Goal: Task Accomplishment & Management: Complete application form

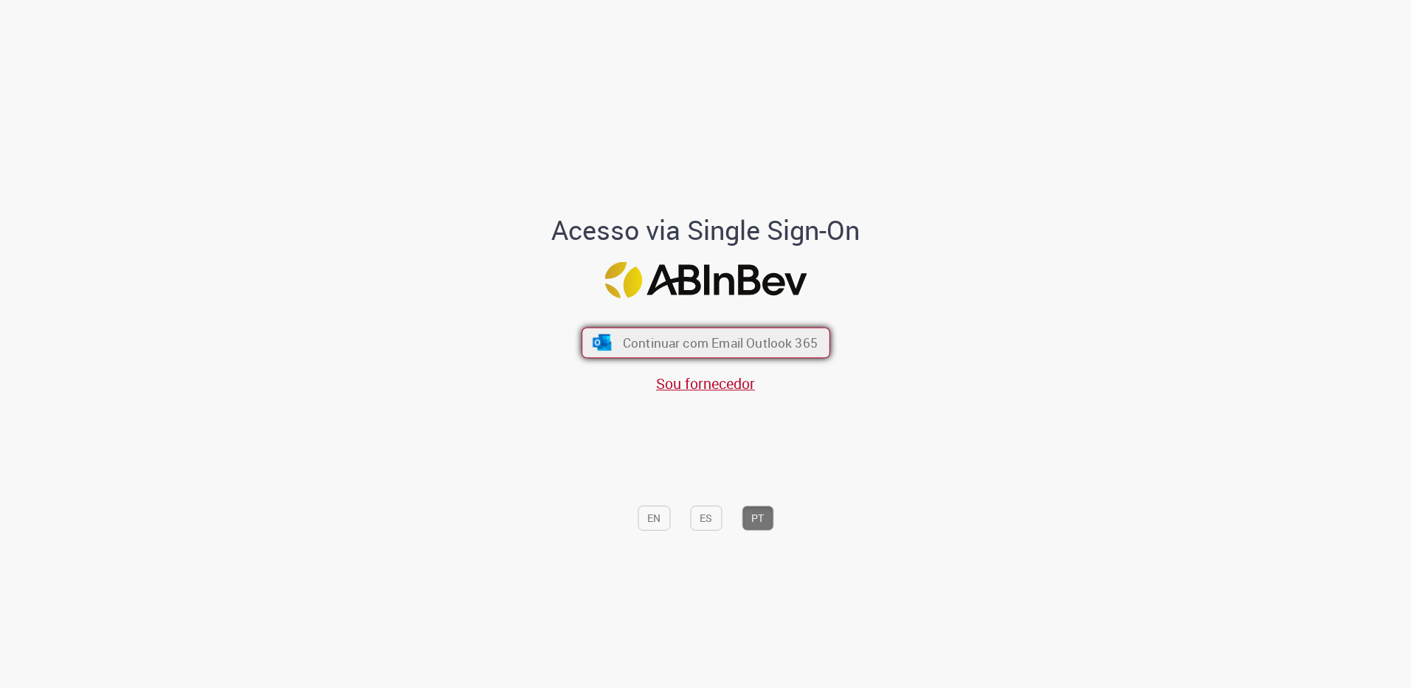
click at [714, 341] on span "Continuar com Email Outlook 365" at bounding box center [719, 342] width 195 height 17
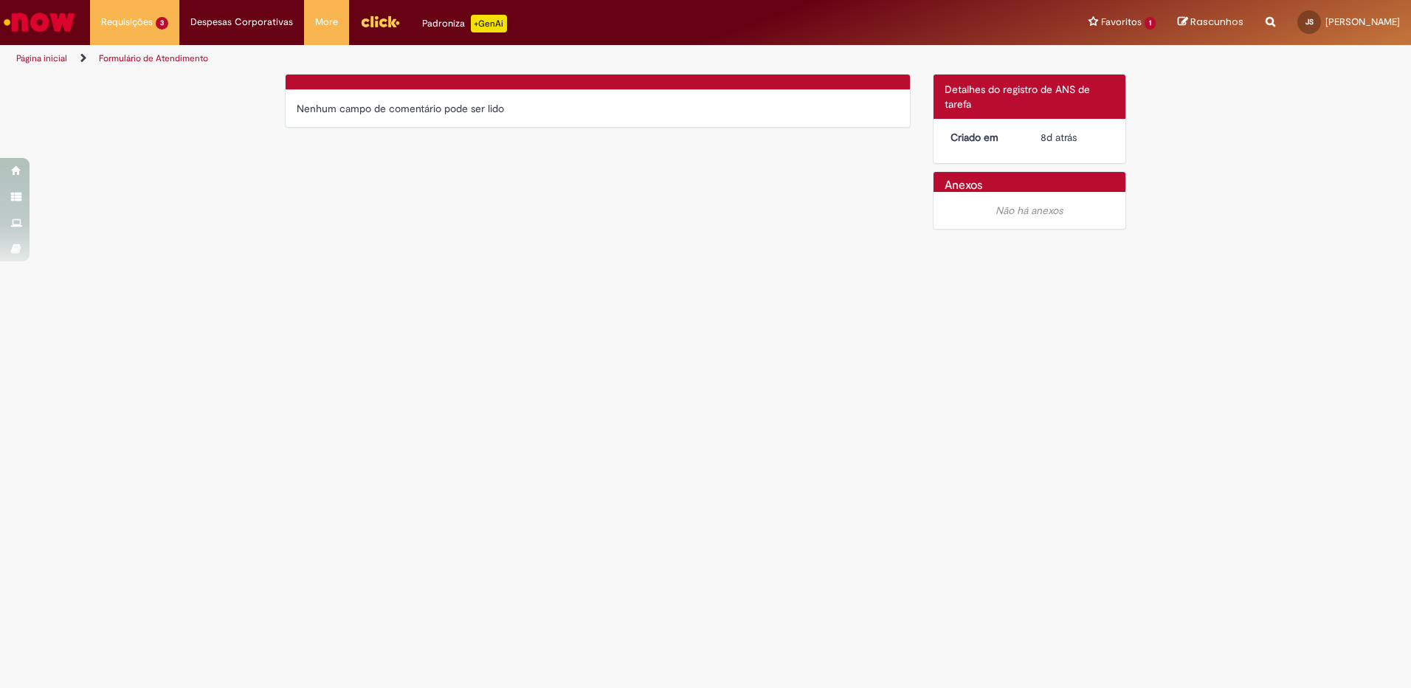
click at [583, 97] on div "Nenhum campo de comentário pode ser lido" at bounding box center [598, 108] width 624 height 37
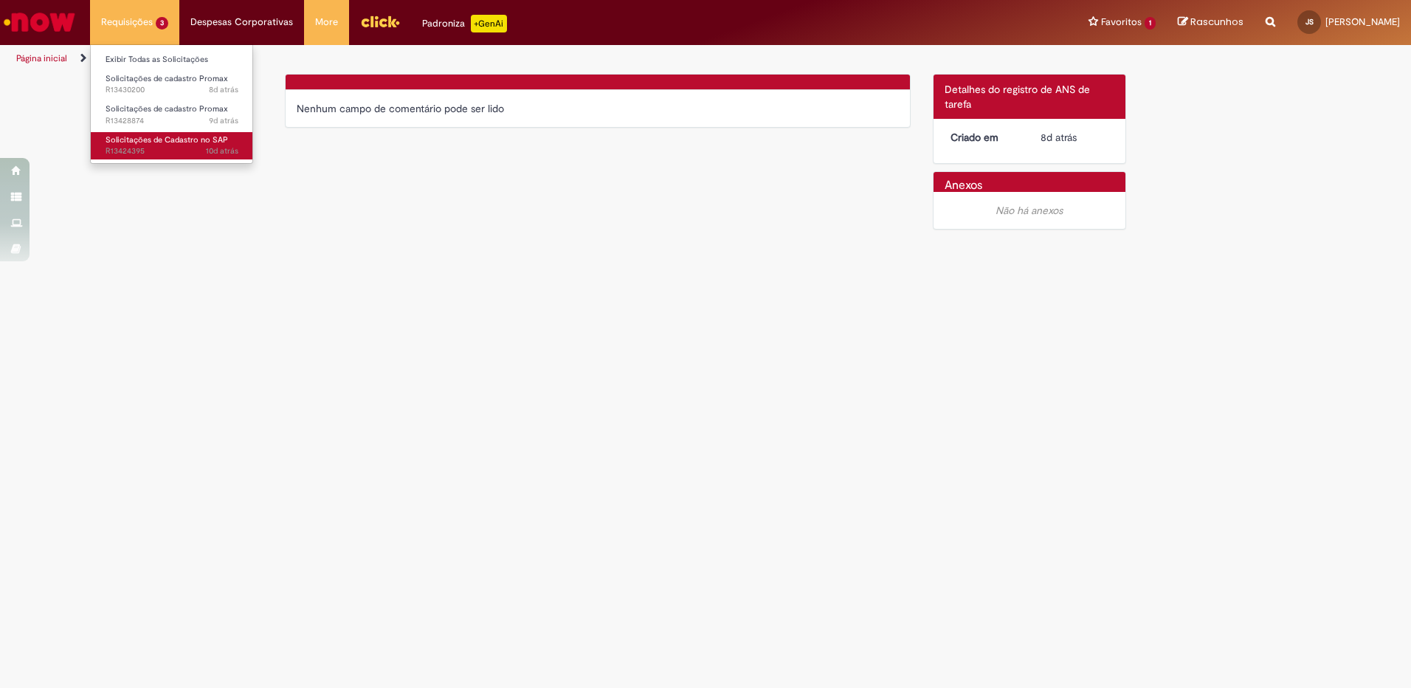
click at [146, 145] on link "Solicitações de Cadastro no SAP 10d atrás 10 dias atrás R13424395" at bounding box center [172, 145] width 162 height 27
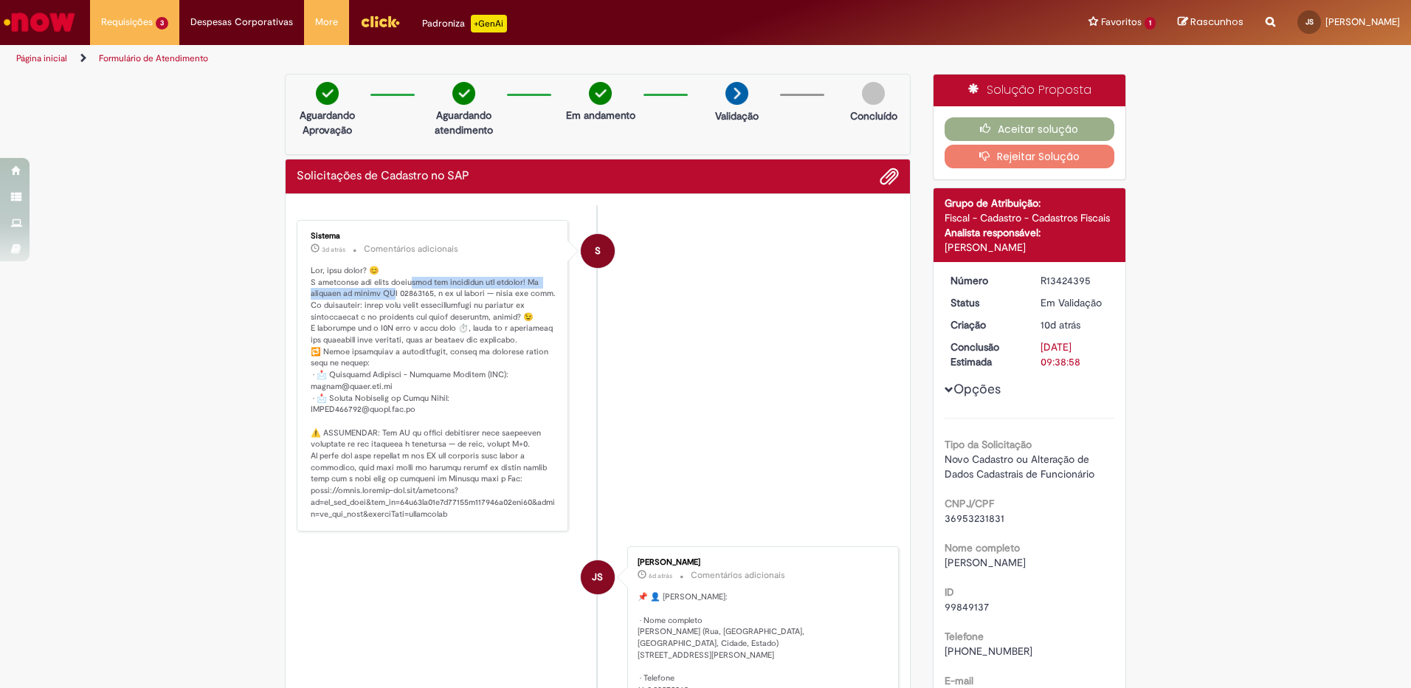
drag, startPoint x: 417, startPoint y: 283, endPoint x: 387, endPoint y: 294, distance: 31.5
click at [387, 294] on p "Histórico de tíquete" at bounding box center [434, 392] width 246 height 255
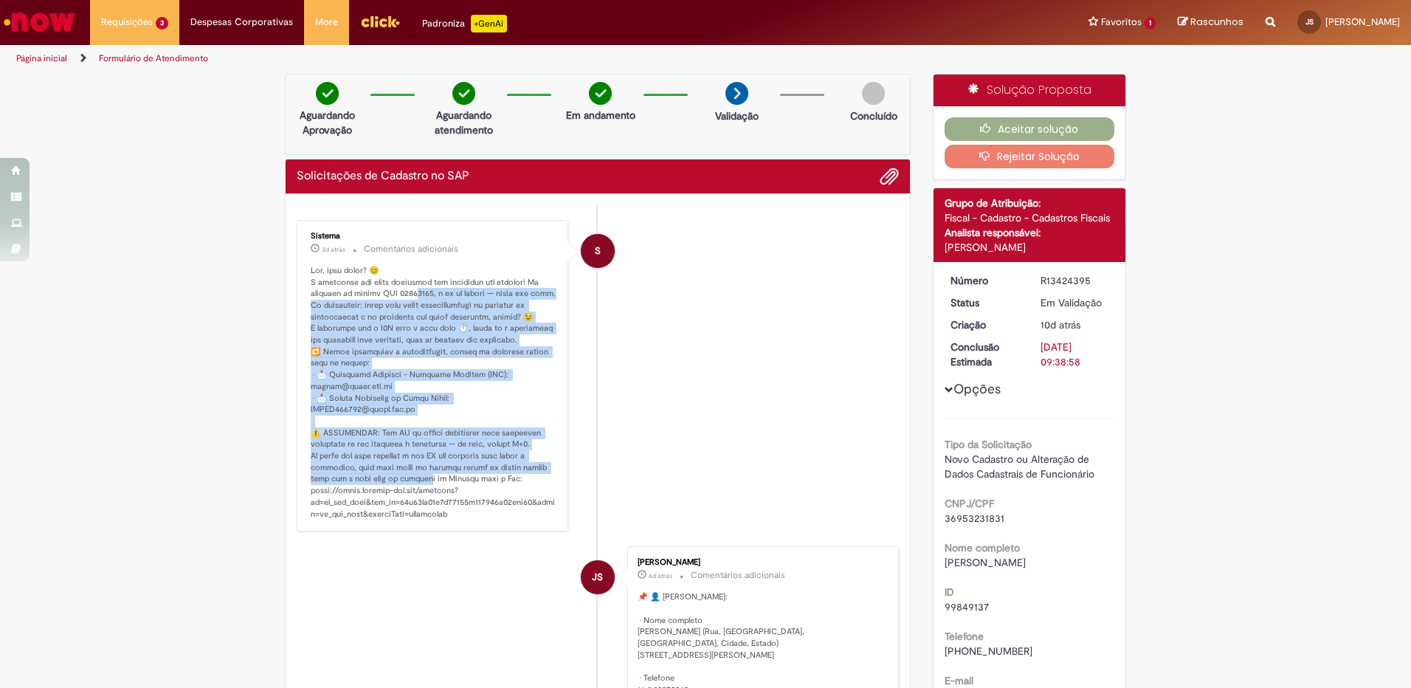
drag, startPoint x: 407, startPoint y: 288, endPoint x: 422, endPoint y: 488, distance: 200.5
click at [422, 488] on p "Histórico de tíquete" at bounding box center [434, 392] width 246 height 255
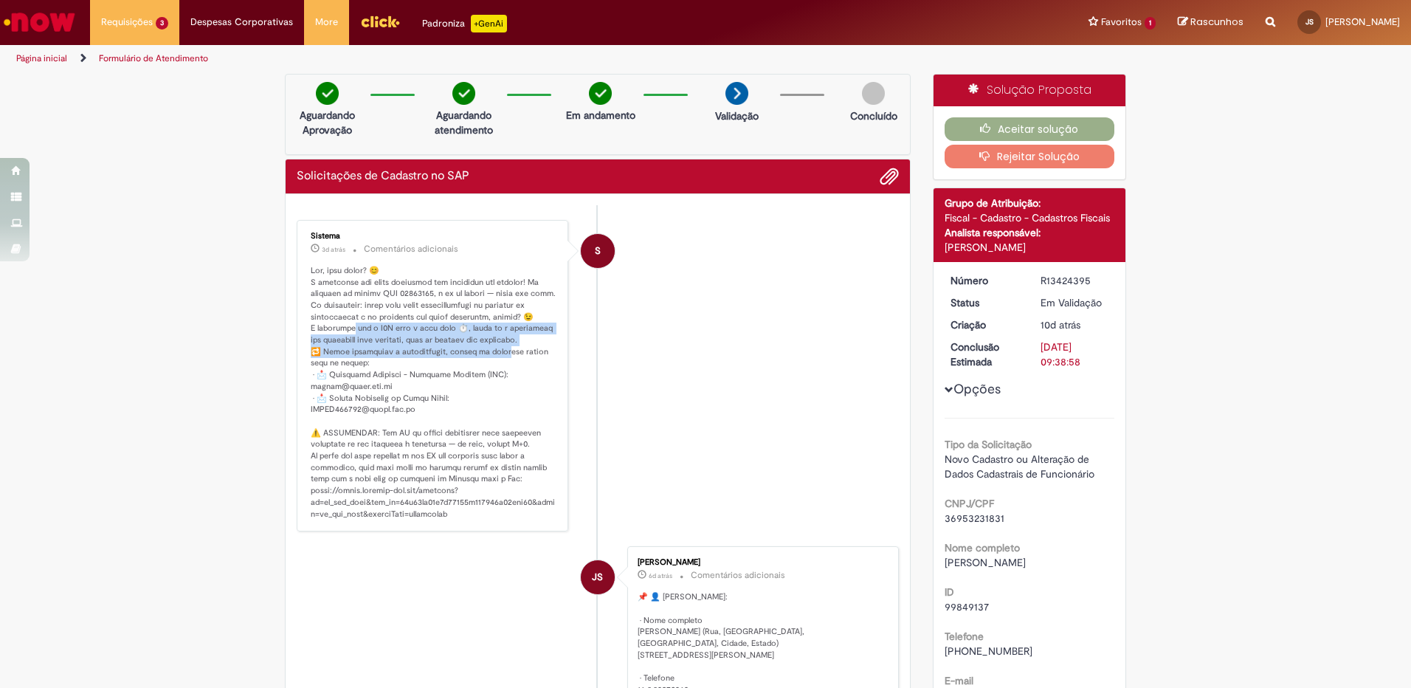
drag, startPoint x: 345, startPoint y: 339, endPoint x: 508, endPoint y: 359, distance: 164.4
click at [508, 359] on p "Histórico de tíquete" at bounding box center [434, 392] width 246 height 255
click at [465, 370] on p "Histórico de tíquete" at bounding box center [434, 392] width 246 height 255
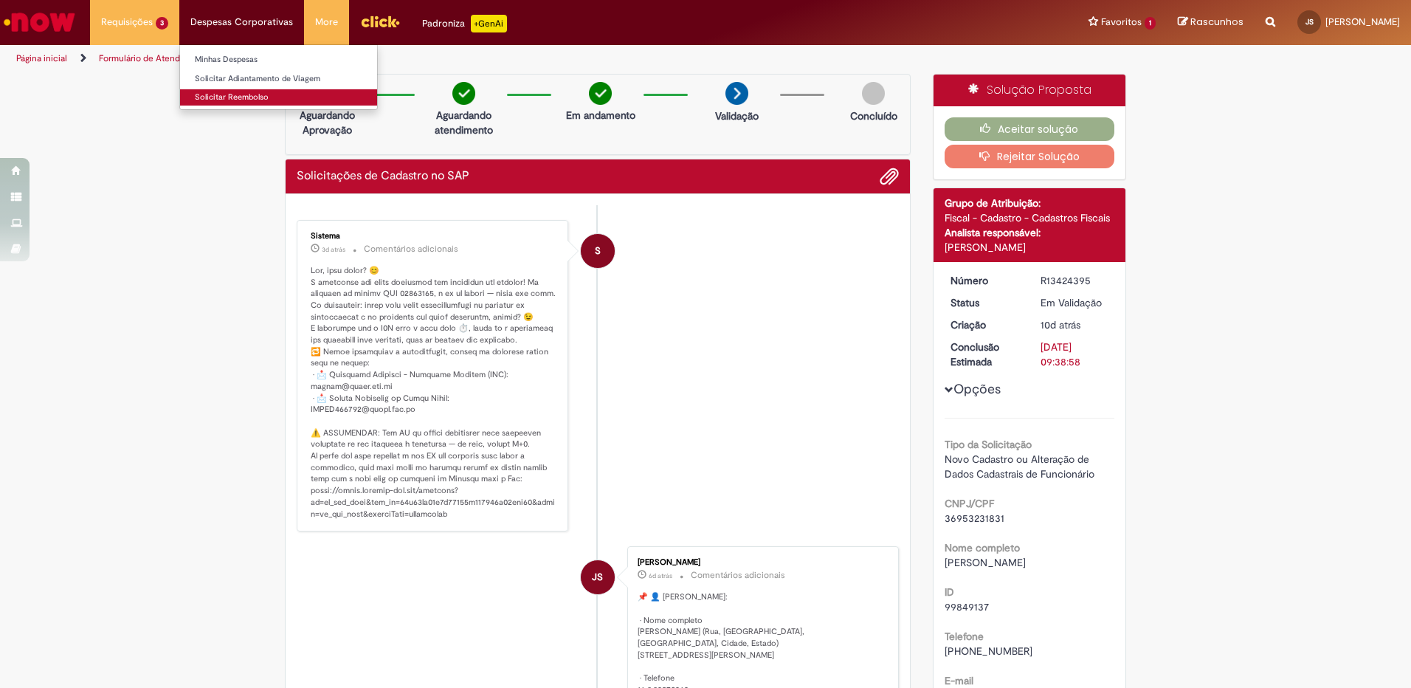
click at [240, 99] on link "Solicitar Reembolso" at bounding box center [278, 97] width 197 height 16
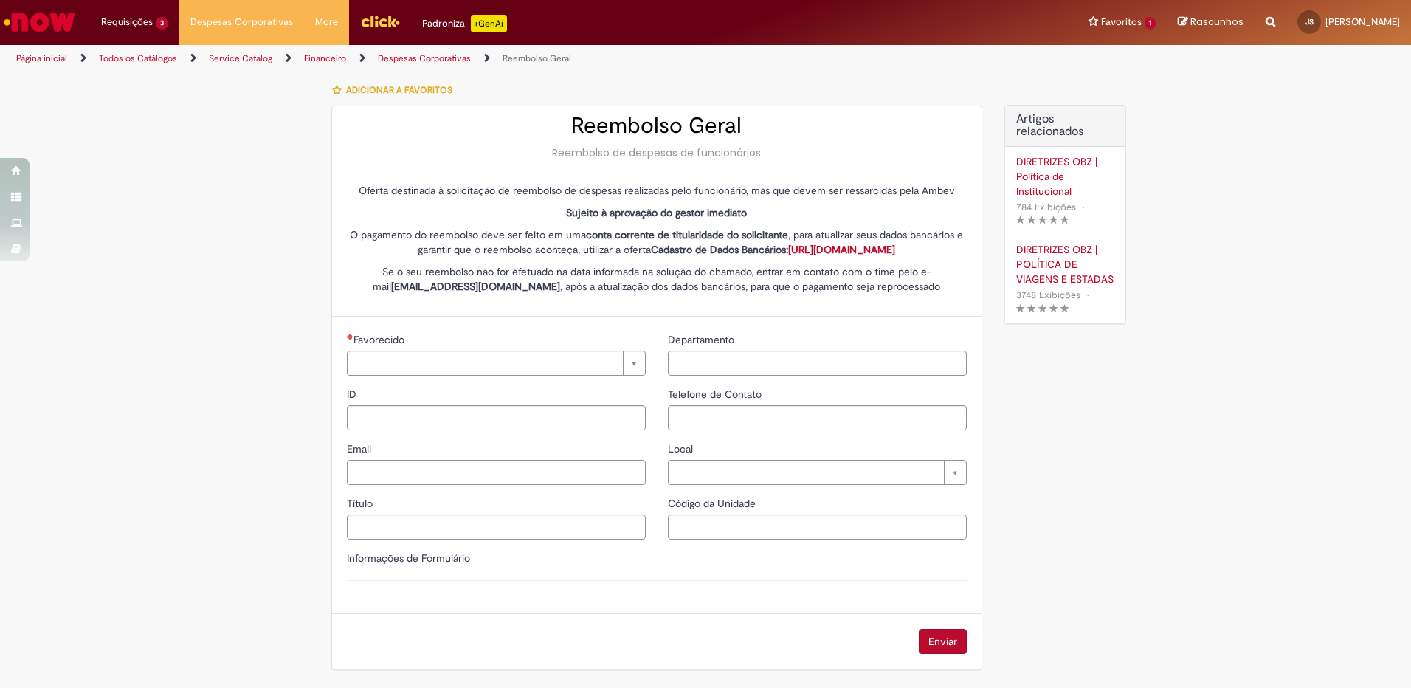
type input "********"
type input "**********"
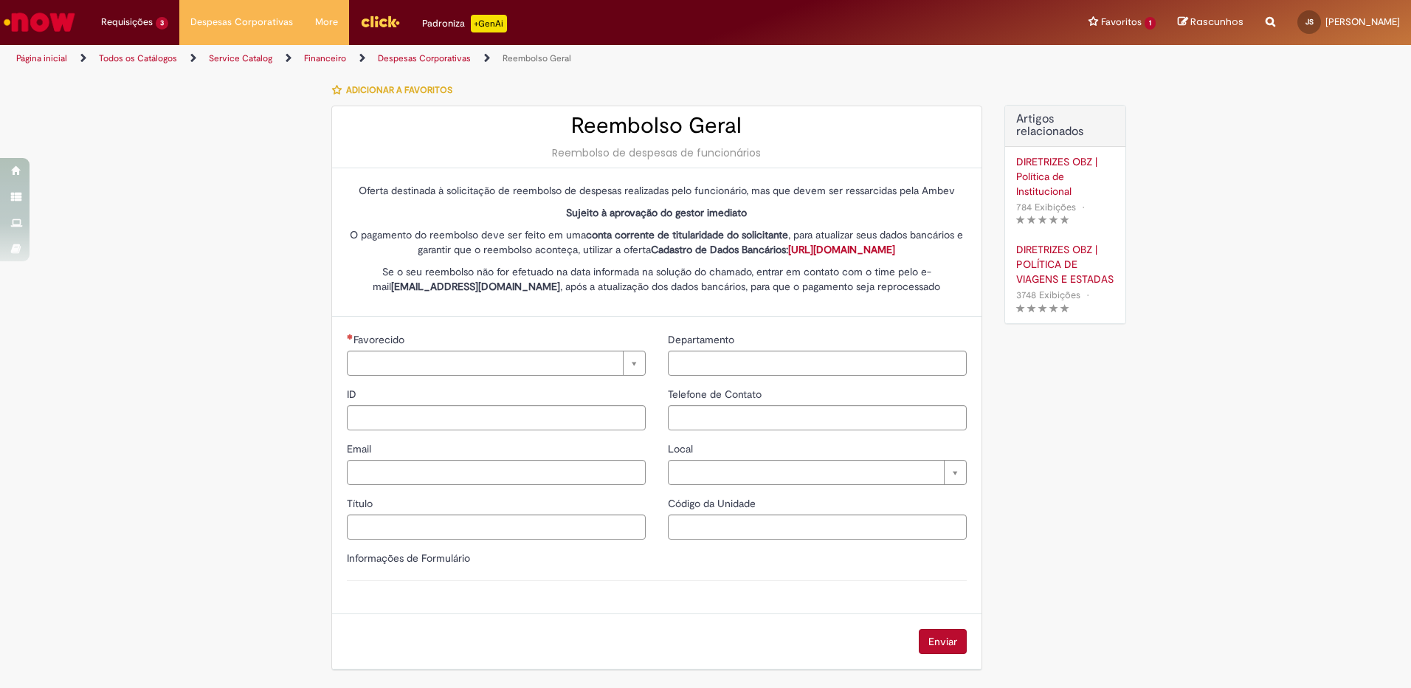
type input "****"
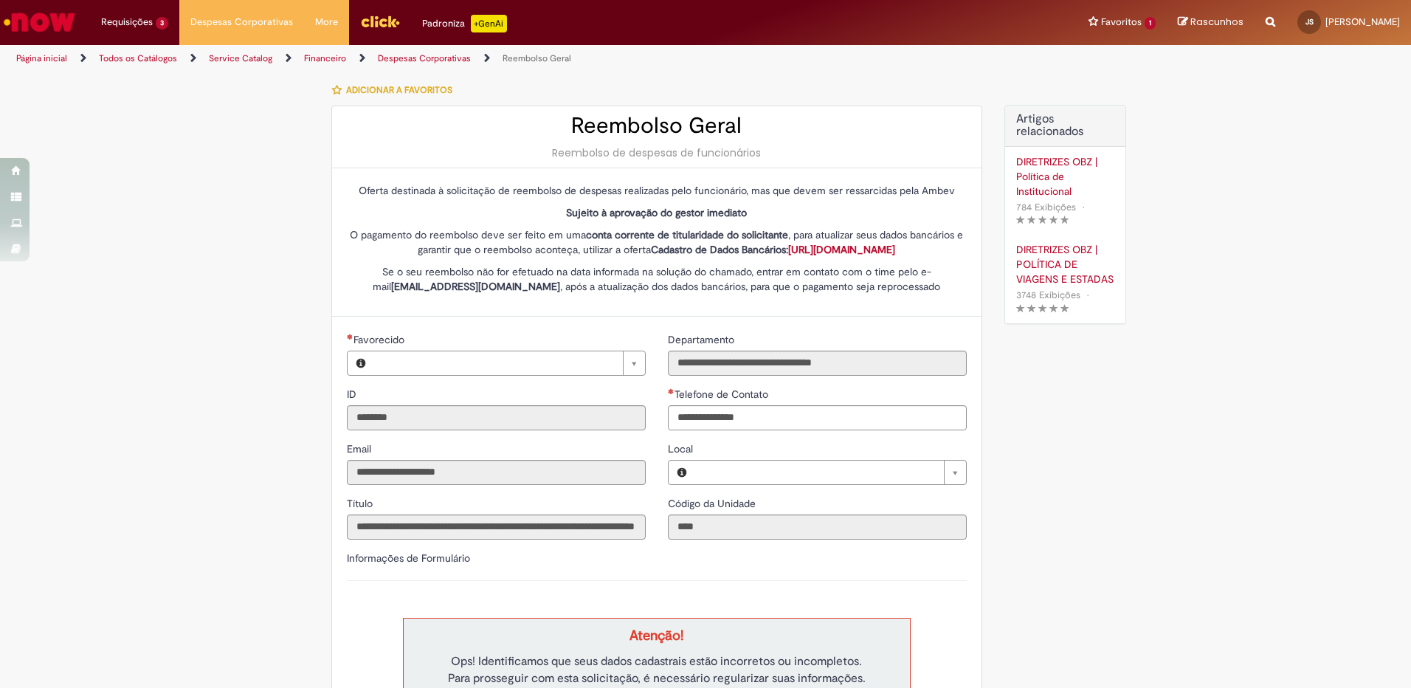
type input "**********"
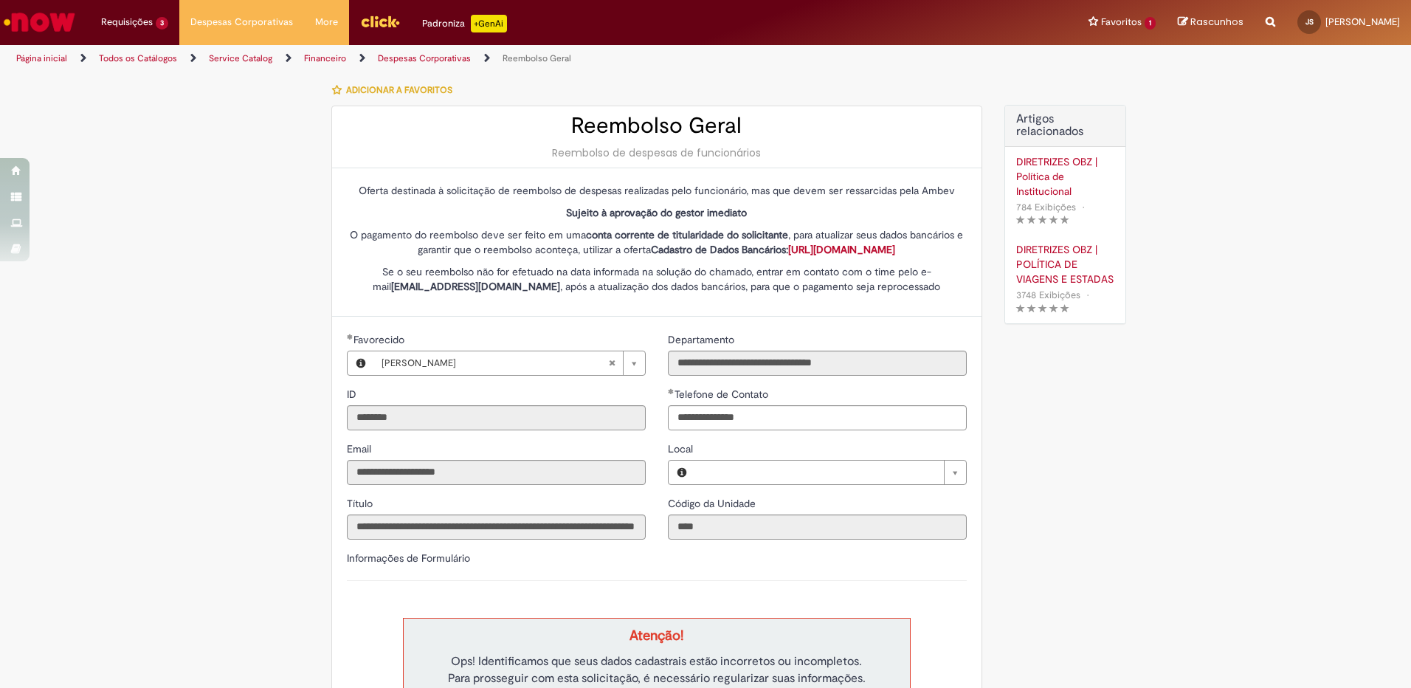
type input "**********"
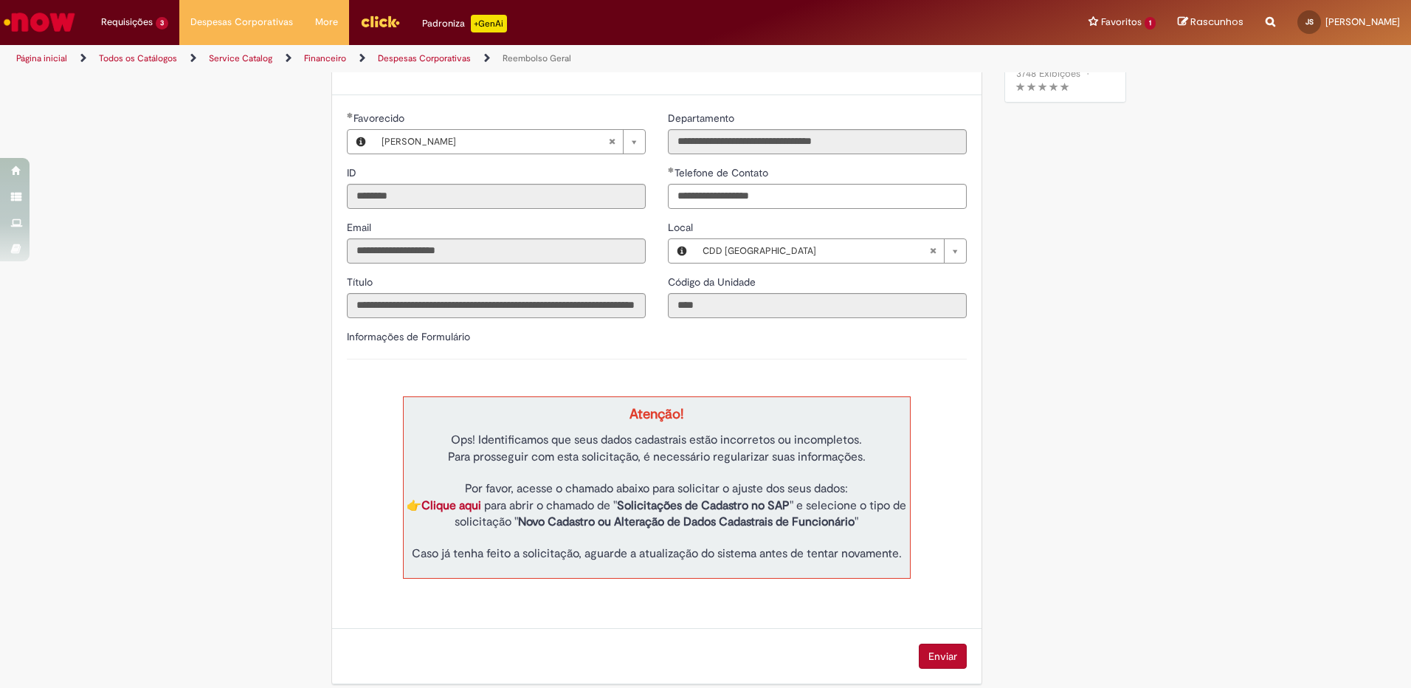
scroll to position [249, 0]
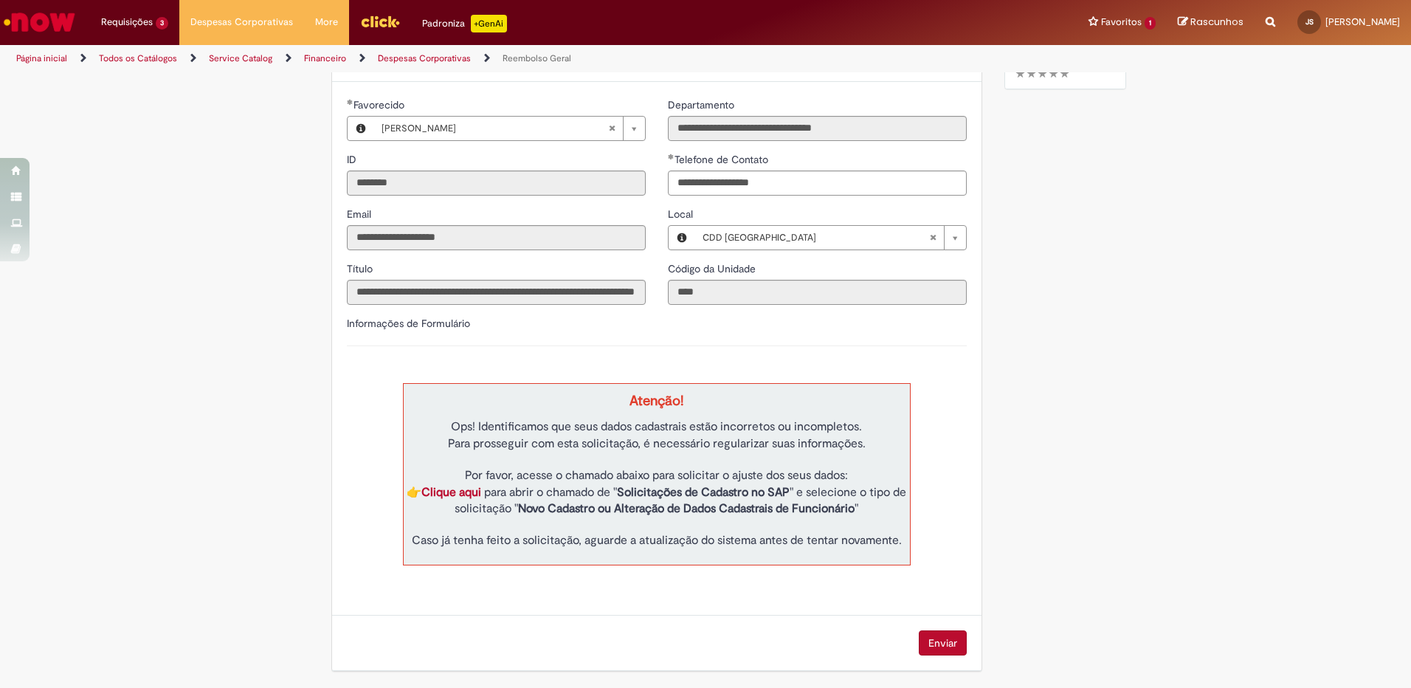
click at [631, 440] on span "Para prosseguir com esta solicitação, é necessário regularizar suas informações." at bounding box center [657, 443] width 418 height 15
click at [538, 416] on td "Atenção! Ops! Identificamos que seus dados cadastrais estão incorretos ou incom…" at bounding box center [657, 474] width 508 height 182
click at [545, 433] on span "Ops! Identificamos que seus dados cadastrais estão incorretos ou incompletos." at bounding box center [656, 426] width 411 height 15
click at [785, 447] on span "Para prosseguir com esta solicitação, é necessário regularizar suas informações." at bounding box center [657, 443] width 418 height 15
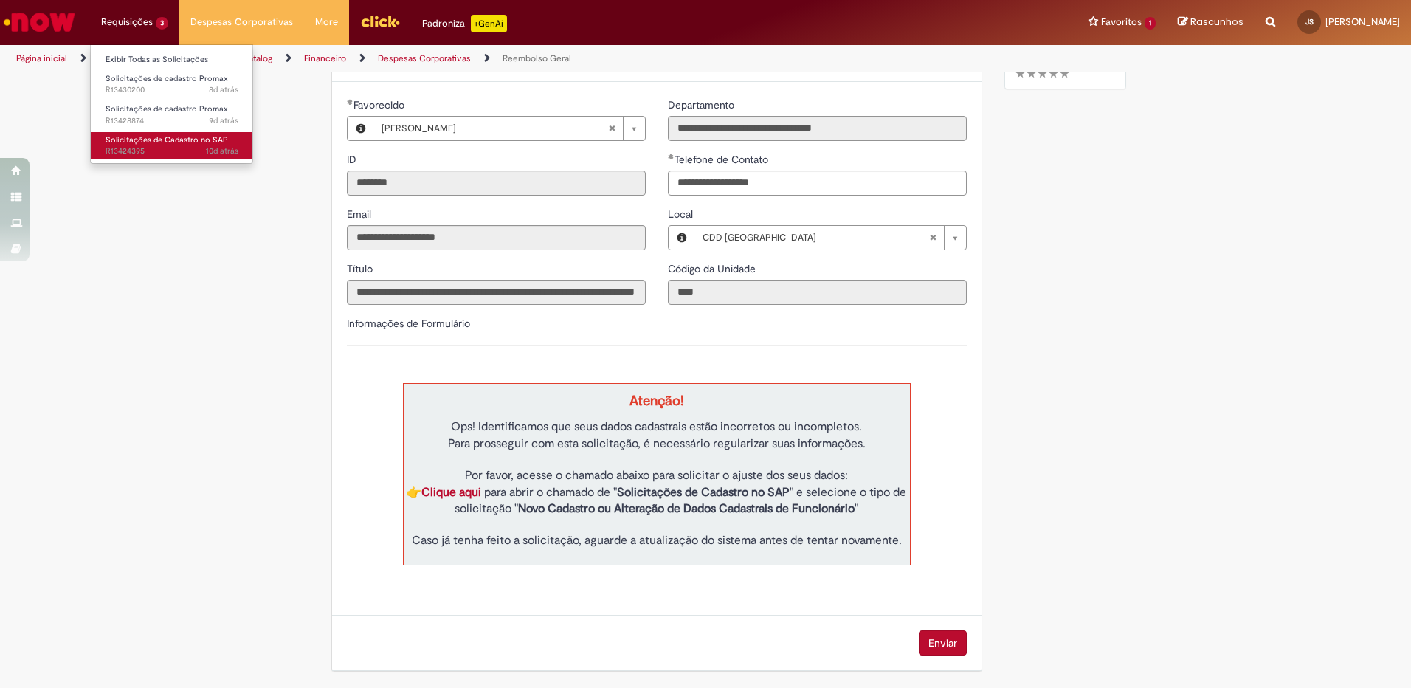
click at [145, 137] on span "Solicitações de Cadastro no SAP" at bounding box center [167, 139] width 122 height 11
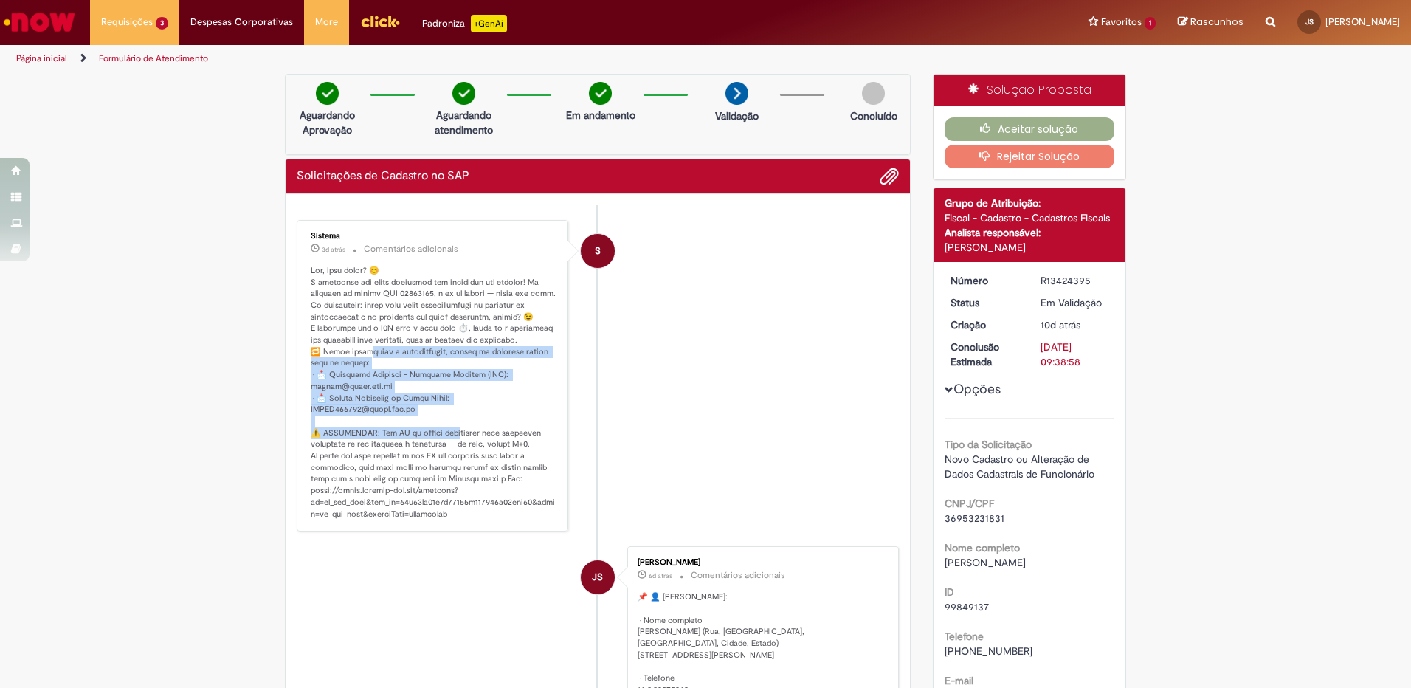
drag, startPoint x: 364, startPoint y: 357, endPoint x: 449, endPoint y: 446, distance: 123.1
click at [449, 446] on p "Histórico de tíquete" at bounding box center [434, 392] width 246 height 255
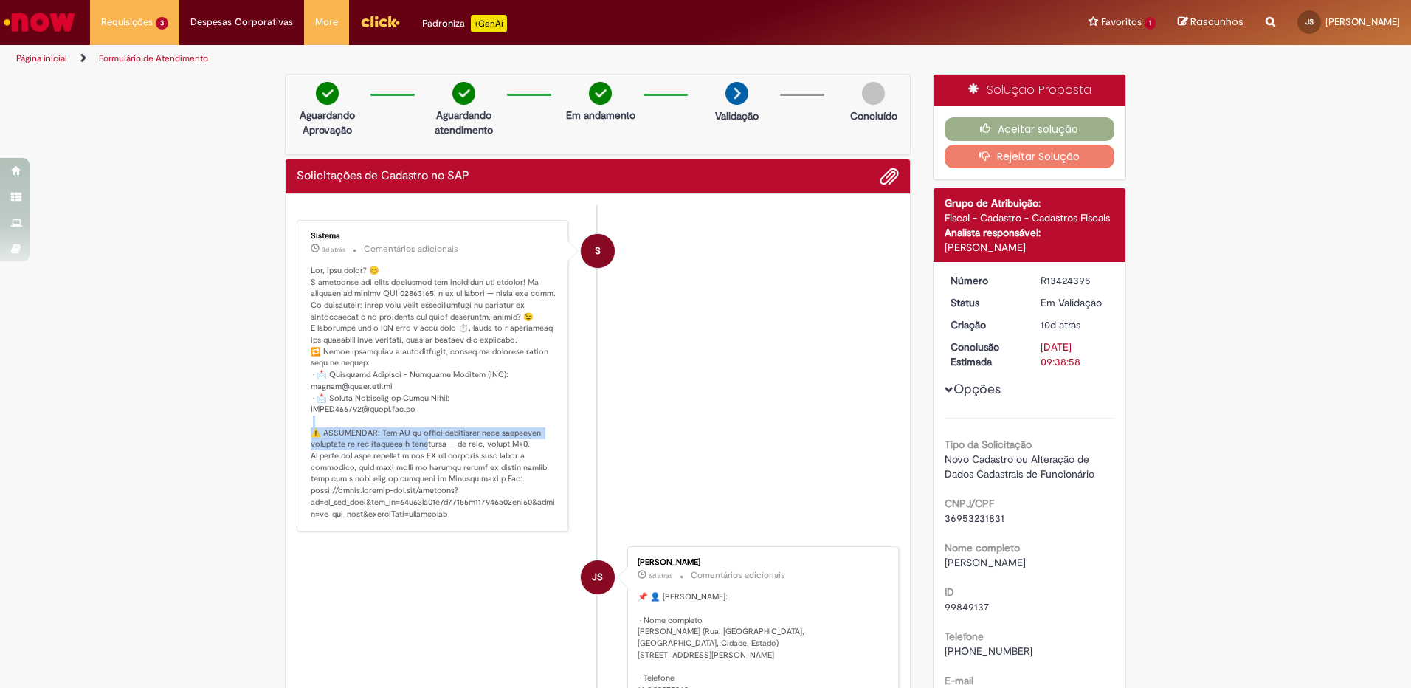
drag, startPoint x: 471, startPoint y: 438, endPoint x: 421, endPoint y: 461, distance: 56.1
click at [421, 461] on p "Histórico de tíquete" at bounding box center [434, 392] width 246 height 255
drag, startPoint x: 345, startPoint y: 280, endPoint x: 530, endPoint y: 281, distance: 185.9
click at [530, 281] on p "Histórico de tíquete" at bounding box center [434, 392] width 246 height 255
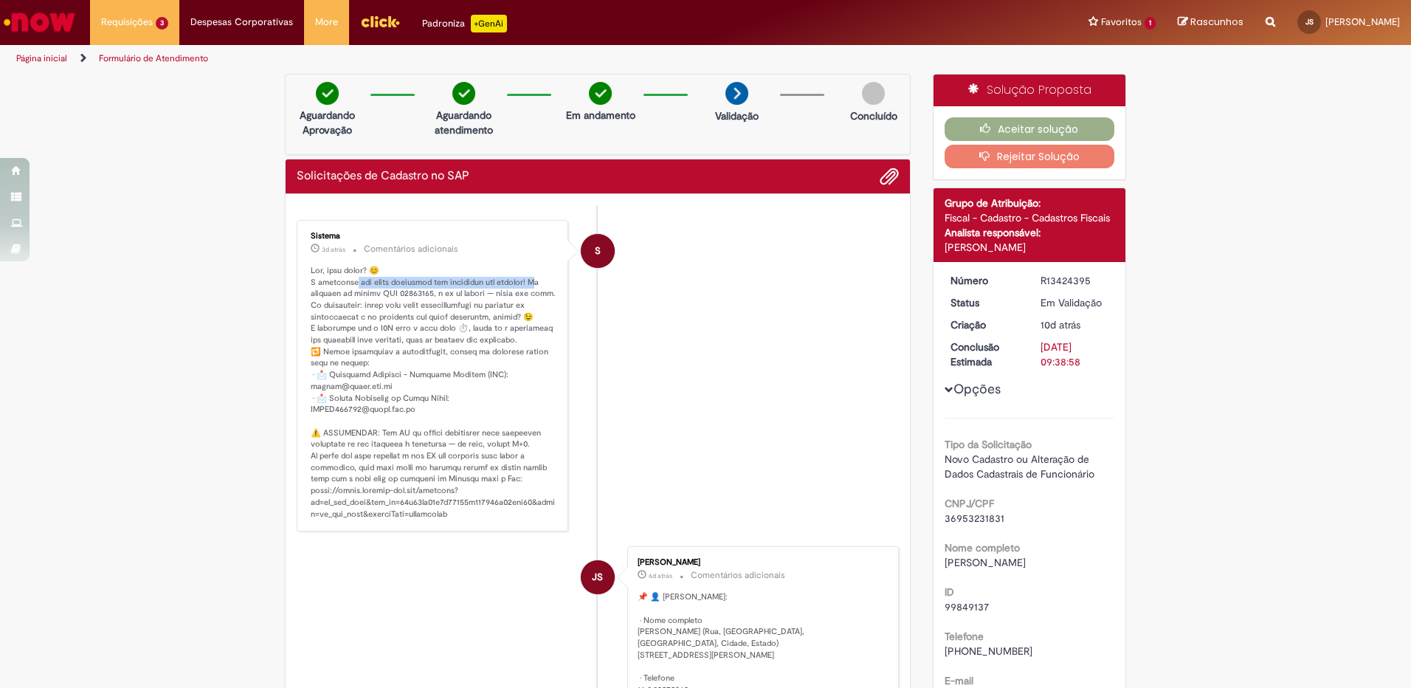
click at [530, 281] on p "Histórico de tíquete" at bounding box center [434, 392] width 246 height 255
click at [382, 294] on p "Histórico de tíquete" at bounding box center [434, 392] width 246 height 255
click at [336, 296] on p "Histórico de tíquete" at bounding box center [434, 392] width 246 height 255
click at [471, 297] on p "Histórico de tíquete" at bounding box center [434, 392] width 246 height 255
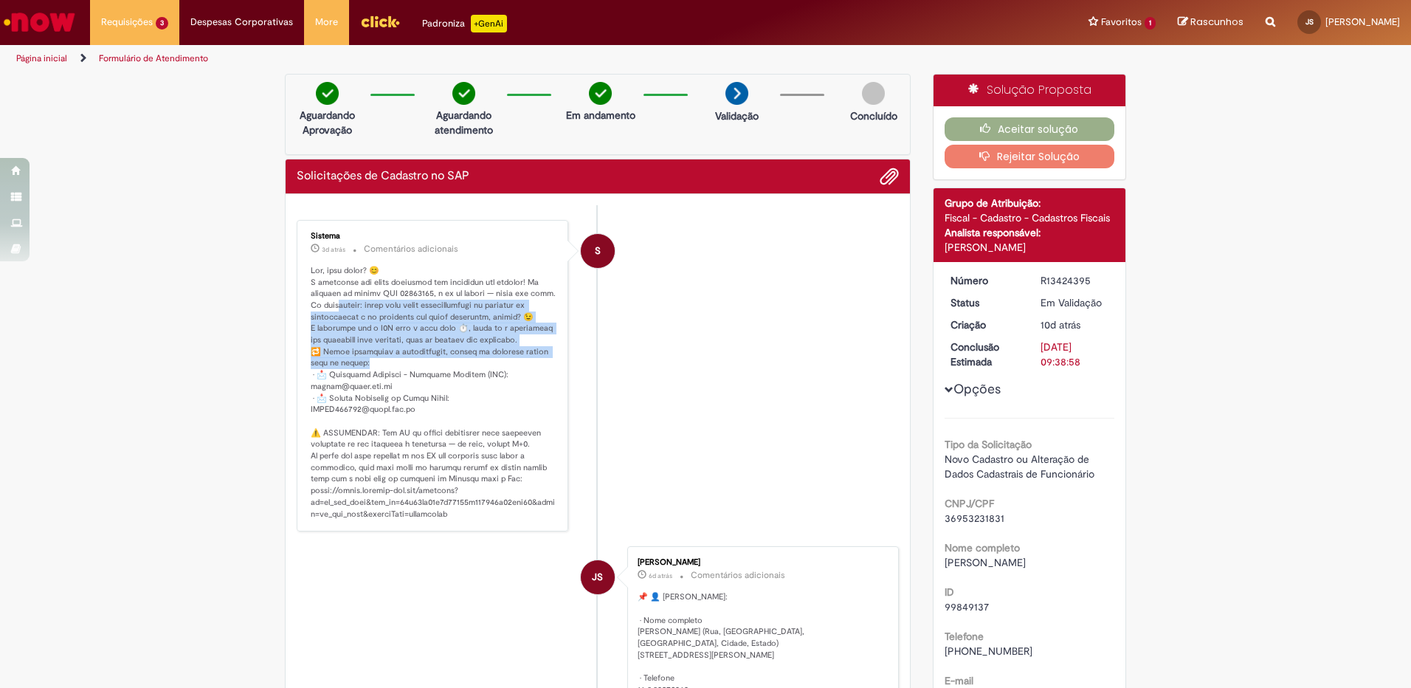
drag, startPoint x: 331, startPoint y: 317, endPoint x: 395, endPoint y: 373, distance: 85.8
click at [395, 373] on p "Histórico de tíquete" at bounding box center [434, 392] width 246 height 255
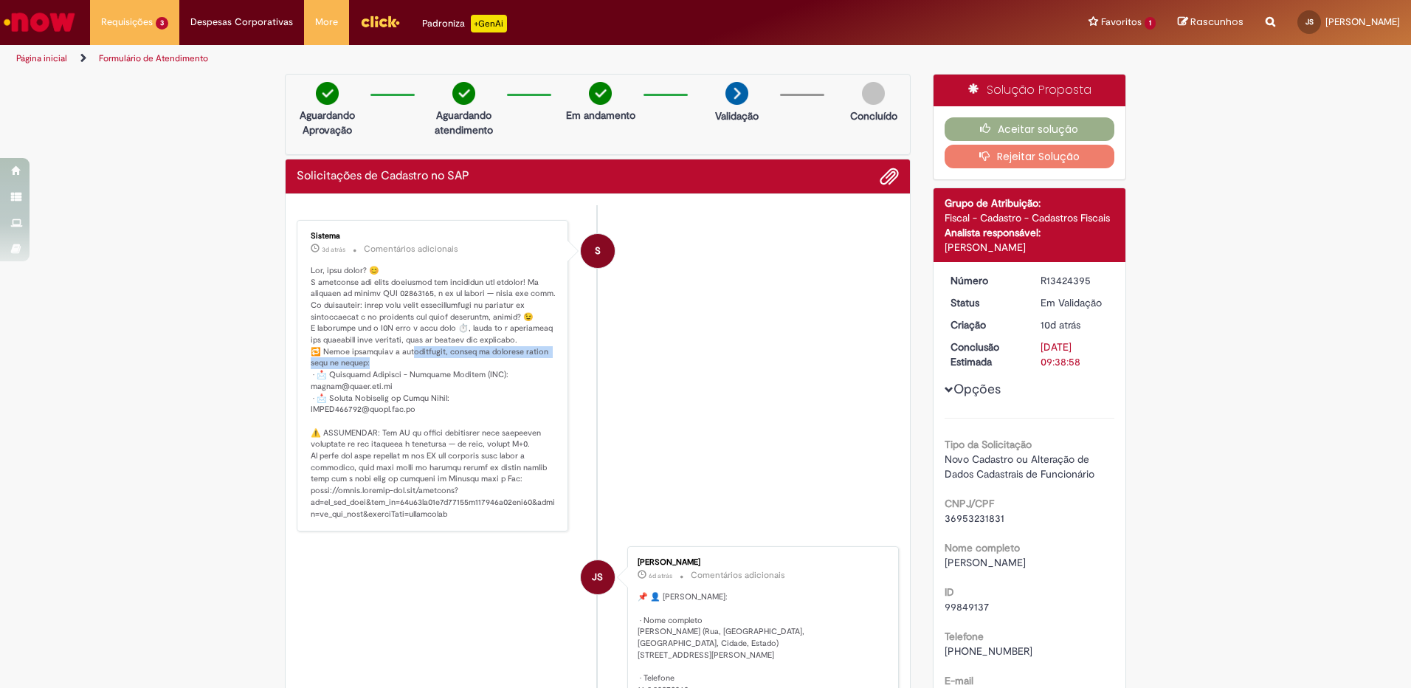
drag, startPoint x: 404, startPoint y: 360, endPoint x: 514, endPoint y: 371, distance: 111.2
click at [514, 371] on p "Histórico de tíquete" at bounding box center [434, 392] width 246 height 255
drag, startPoint x: 502, startPoint y: 478, endPoint x: 540, endPoint y: 474, distance: 37.9
click at [540, 474] on p "Histórico de tíquete" at bounding box center [434, 392] width 246 height 255
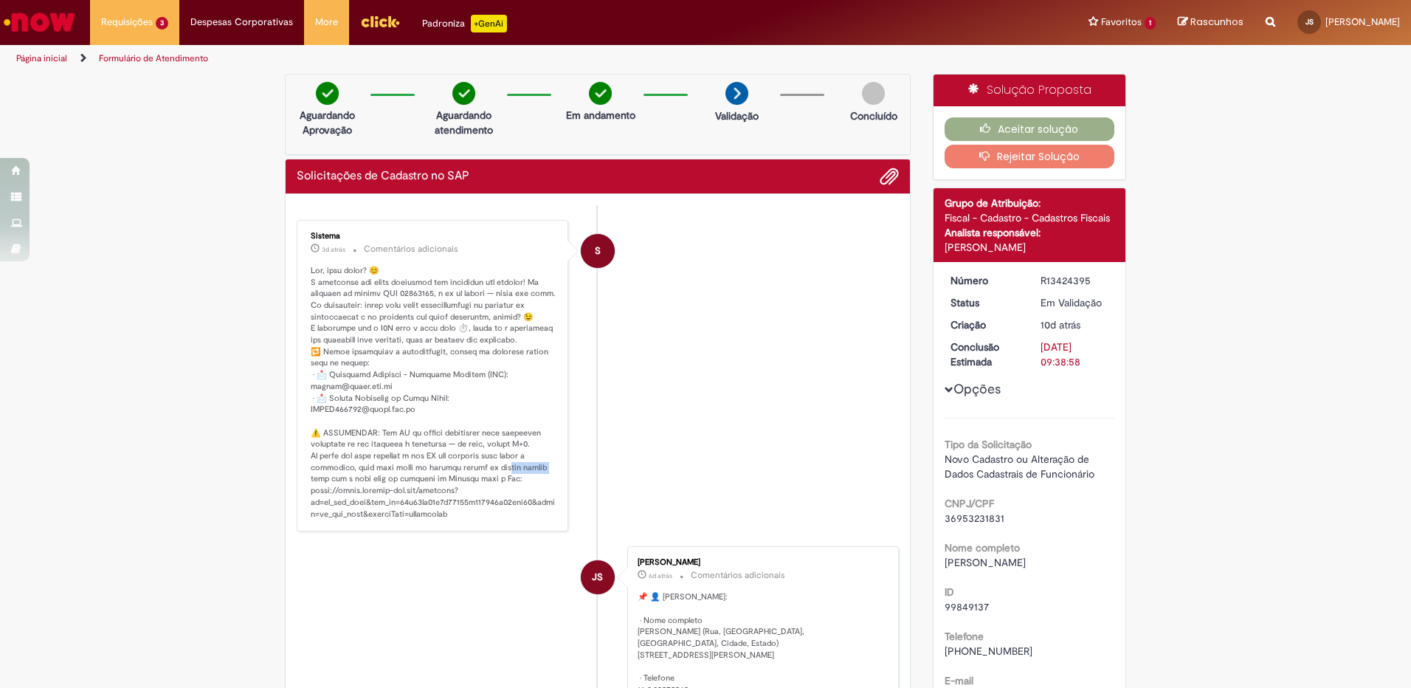
click at [540, 474] on p "Histórico de tíquete" at bounding box center [434, 392] width 246 height 255
drag, startPoint x: 373, startPoint y: 476, endPoint x: 468, endPoint y: 488, distance: 95.2
click at [468, 488] on p "Histórico de tíquete" at bounding box center [434, 392] width 246 height 255
drag, startPoint x: 303, startPoint y: 499, endPoint x: 497, endPoint y: 533, distance: 197.0
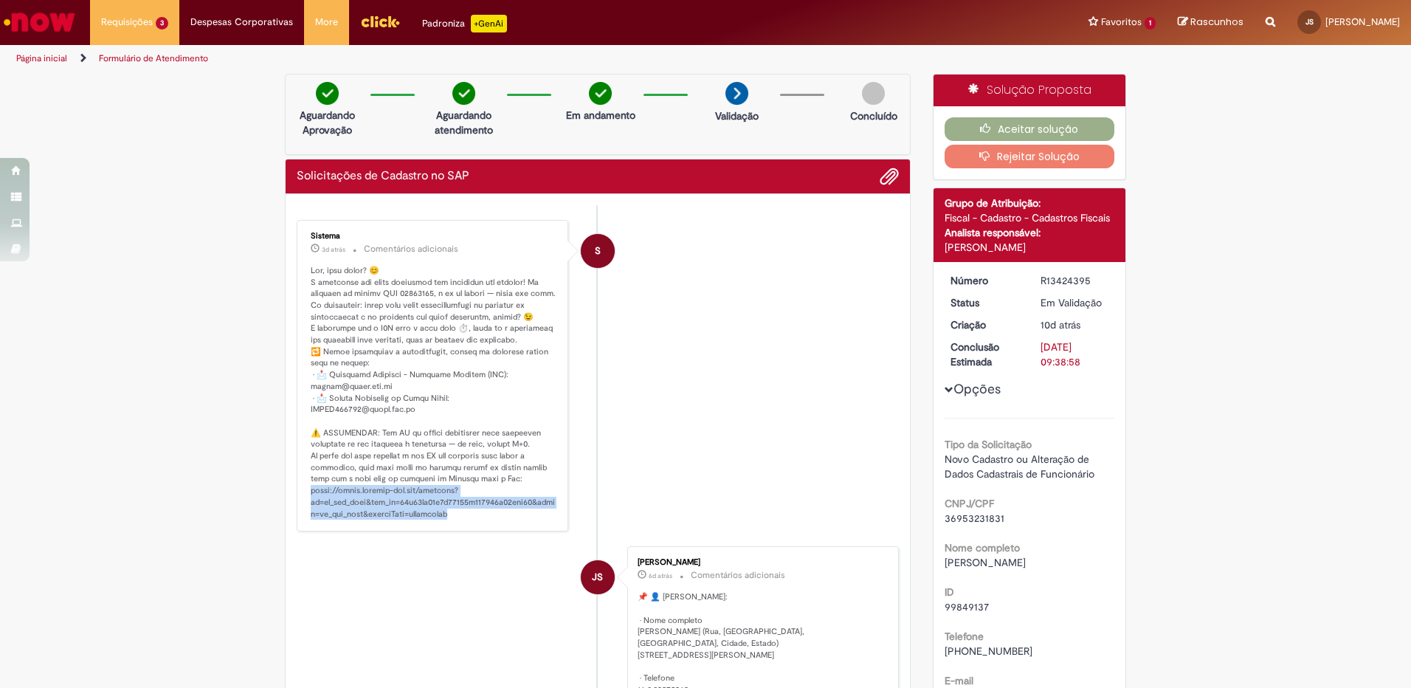
click at [497, 528] on div "Sistema 3d atrás 3 dias atrás Comentários adicionais" at bounding box center [432, 375] width 263 height 303
copy p "://ambev.service-now.com/ambevnow?id=sc_cat_item&sys_id=45b16ac21b8e95104a42202…"
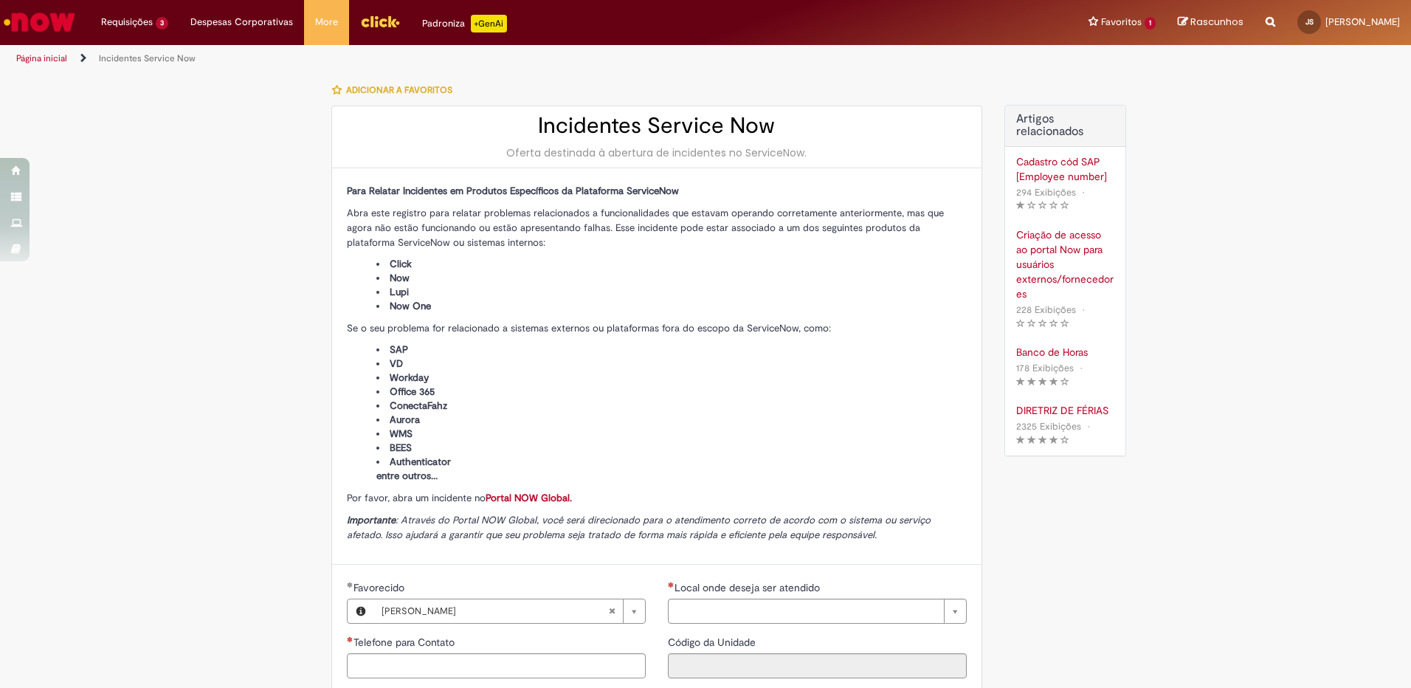
type input "**********"
type input "****"
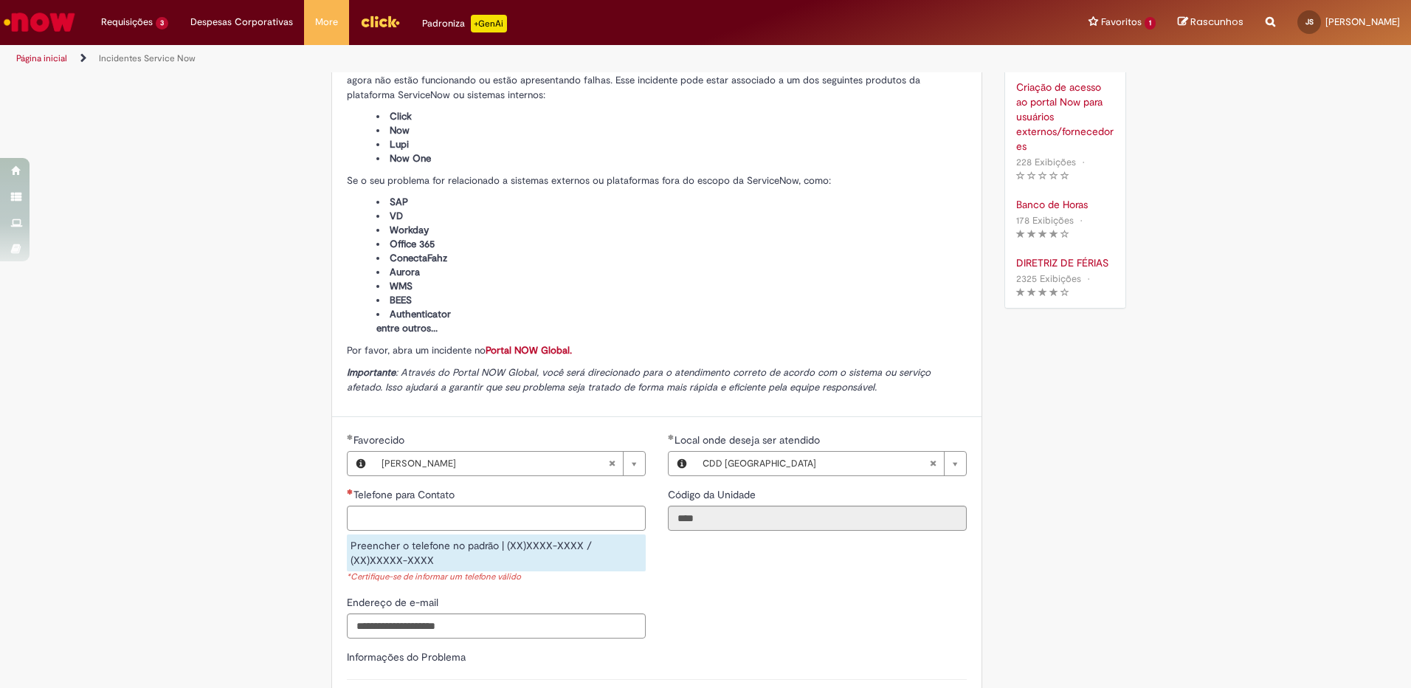
scroll to position [295, 0]
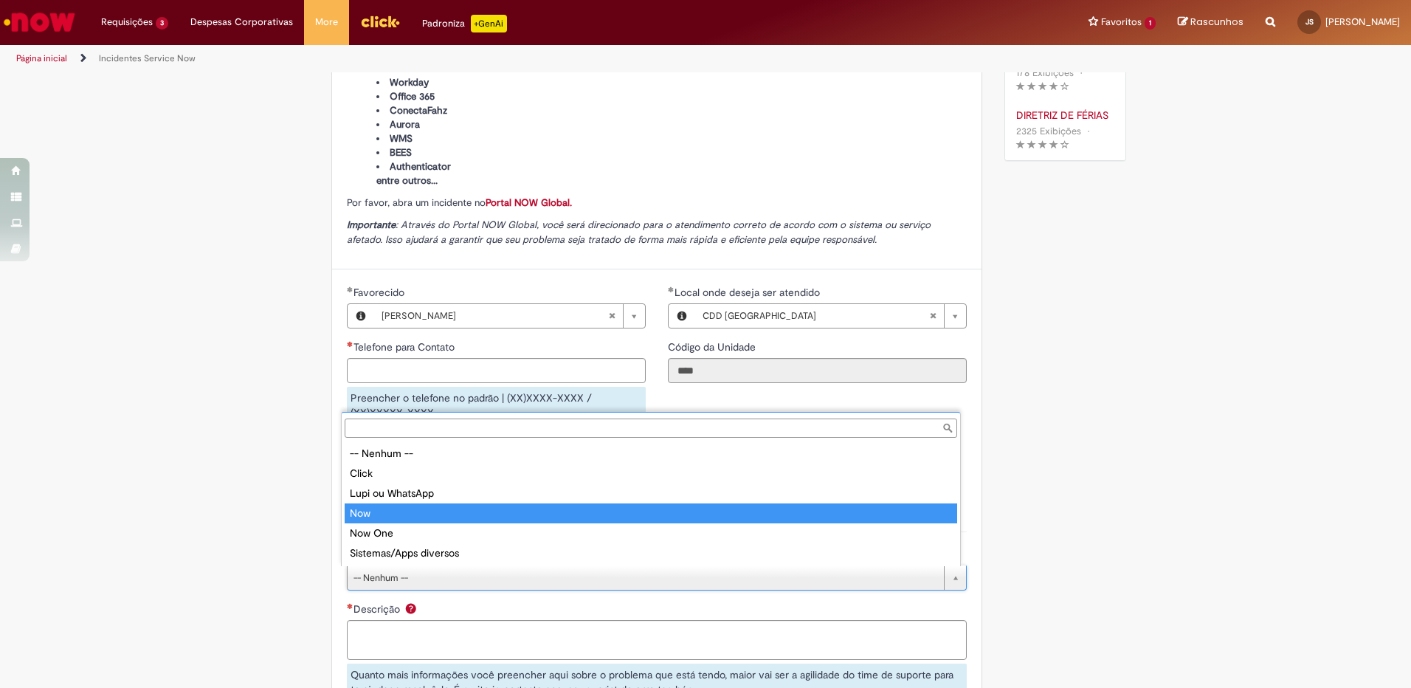
type input "***"
select select "***"
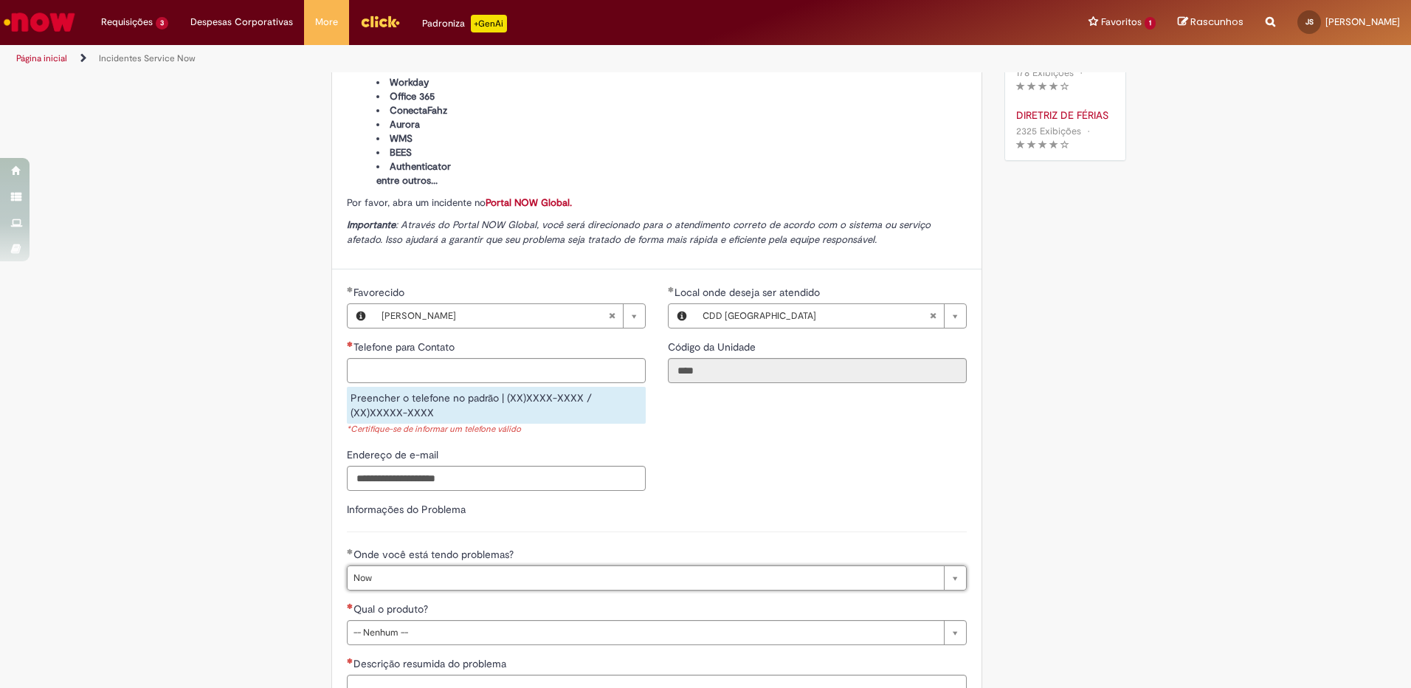
click at [1113, 112] on div "DIRETRIZ DE FÉRIAS Metadados do artigo 2325 Exibições O artigo tem 2325 exibiçõ…" at bounding box center [1065, 129] width 120 height 59
